Goal: Use online tool/utility: Utilize a website feature to perform a specific function

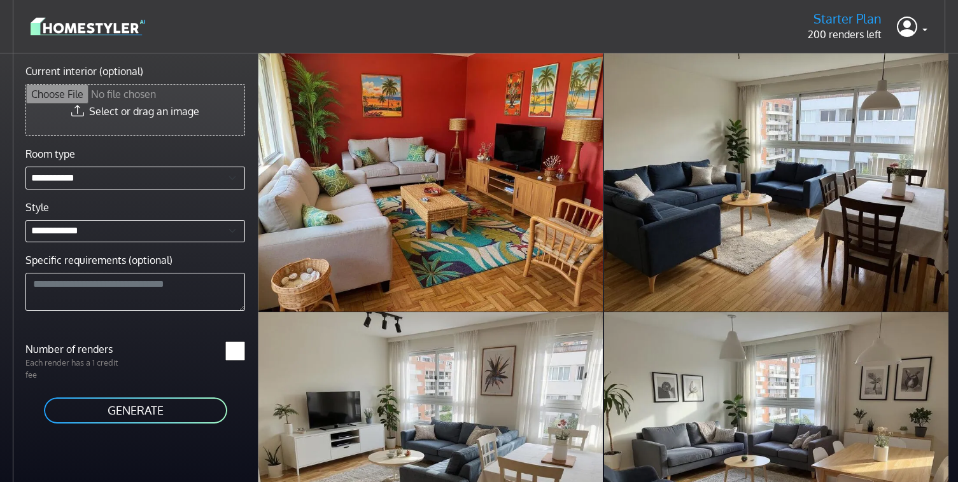
type input "**********"
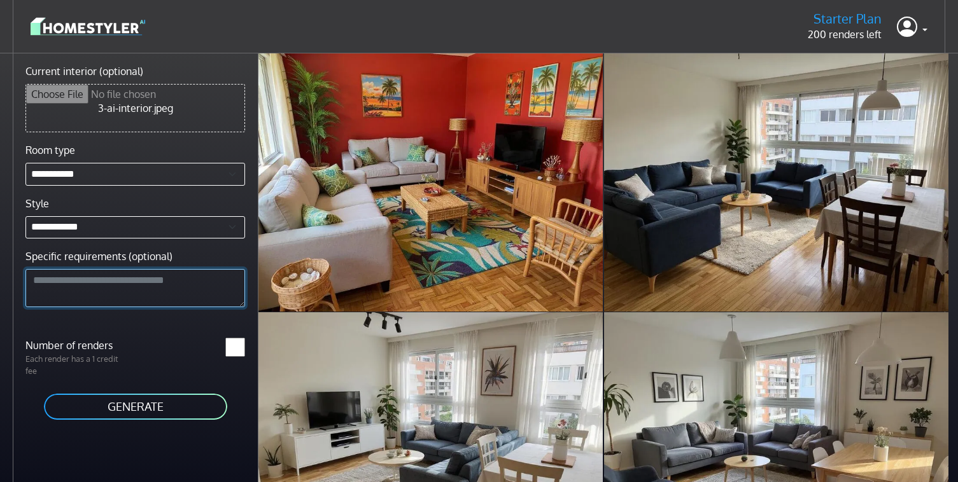
click at [119, 299] on textarea "Specific requirements (optional)" at bounding box center [135, 288] width 220 height 38
type textarea "**********"
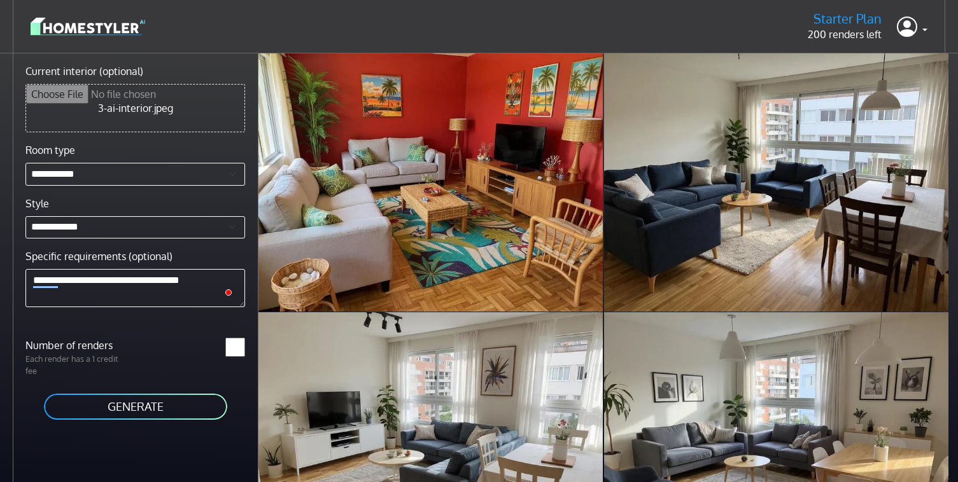
click at [242, 342] on input "*" at bounding box center [235, 347] width 20 height 19
type input "*"
click at [242, 342] on input "*" at bounding box center [235, 347] width 20 height 19
click at [176, 409] on button "GENERATE" at bounding box center [136, 407] width 186 height 29
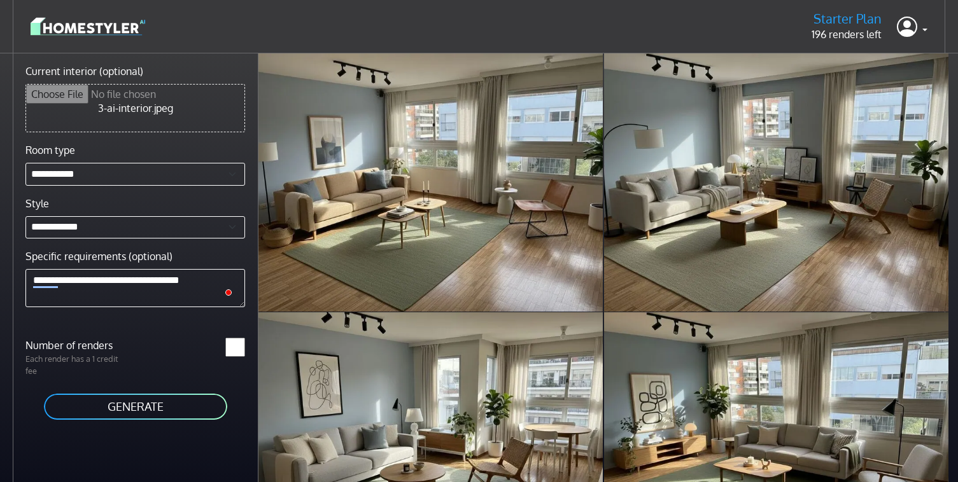
click at [195, 405] on button "GENERATE" at bounding box center [136, 407] width 186 height 29
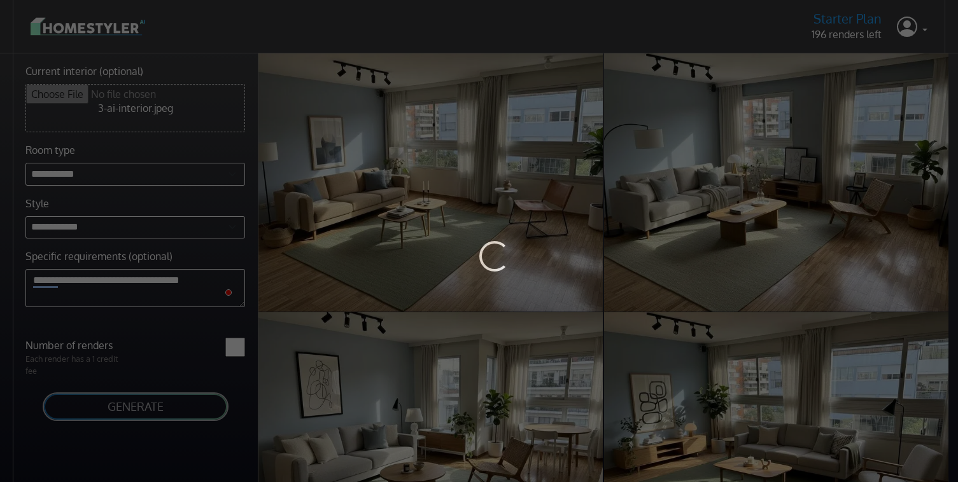
click at [656, 24] on div "Loading..." at bounding box center [479, 241] width 958 height 482
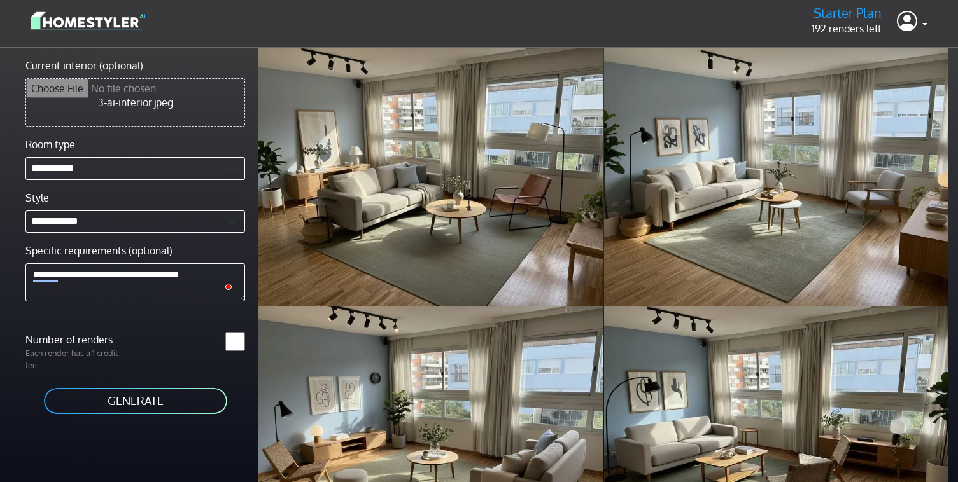
click at [661, 12] on div "Starter Plan 192 renders left Profile Sign out" at bounding box center [479, 20] width 897 height 32
click at [694, 17] on div "Starter Plan 192 renders left Profile Sign out" at bounding box center [479, 20] width 897 height 32
